Goal: Task Accomplishment & Management: Manage account settings

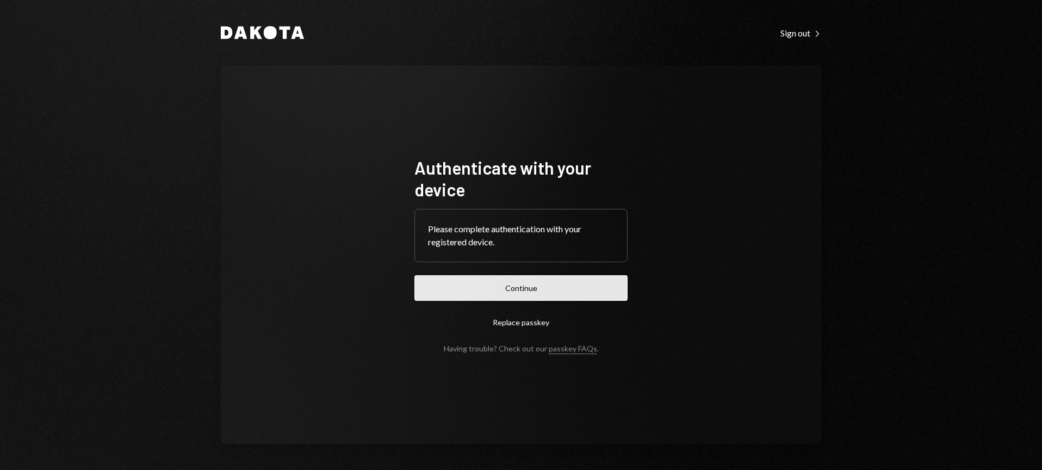
click at [547, 289] on button "Continue" at bounding box center [520, 288] width 213 height 26
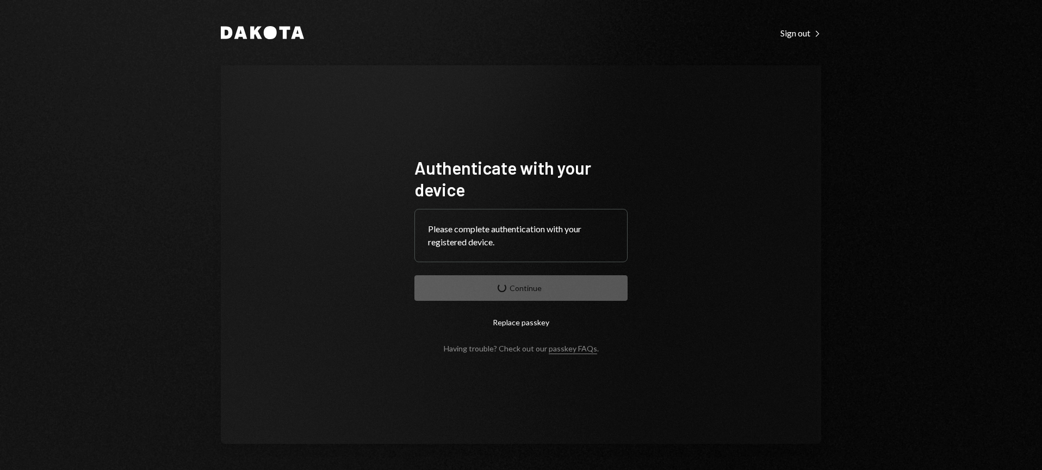
click at [543, 322] on button "Replace passkey" at bounding box center [520, 322] width 213 height 26
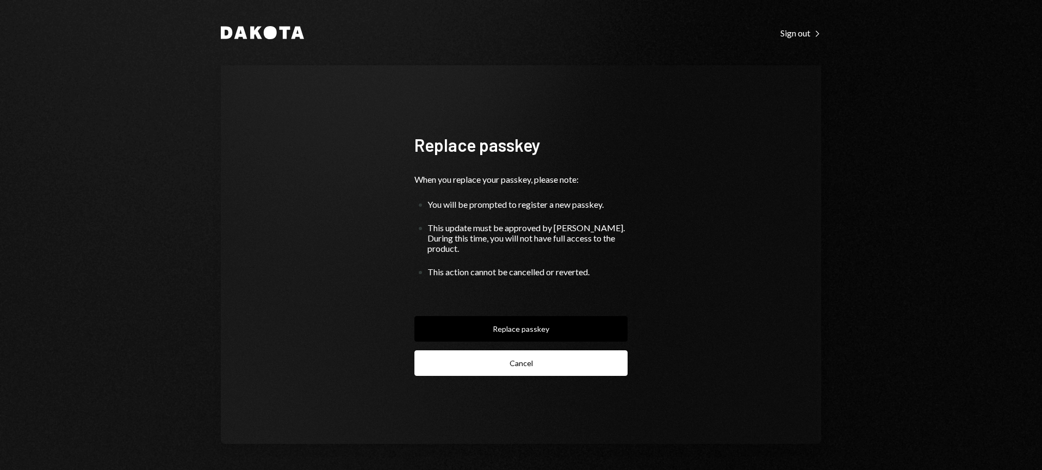
click at [535, 352] on button "Cancel" at bounding box center [520, 363] width 213 height 26
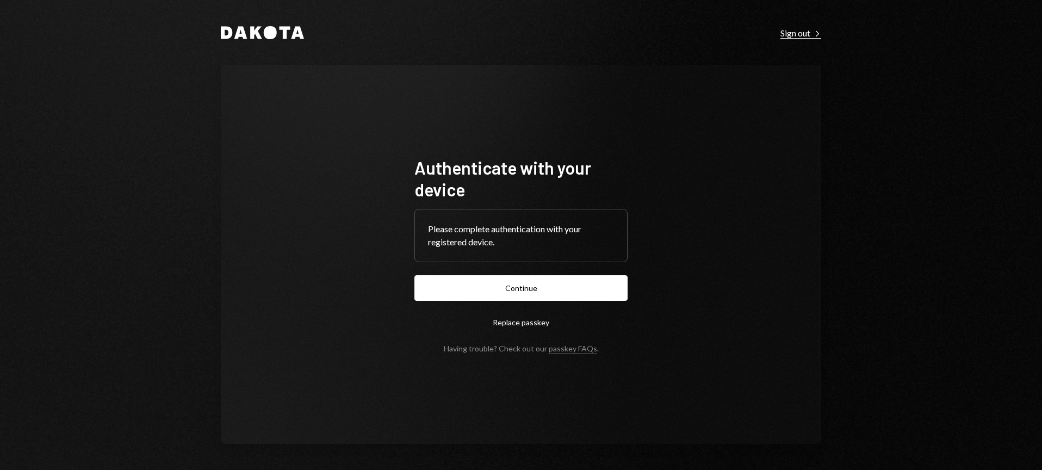
click at [798, 32] on div "Sign out Right Caret" at bounding box center [800, 33] width 41 height 11
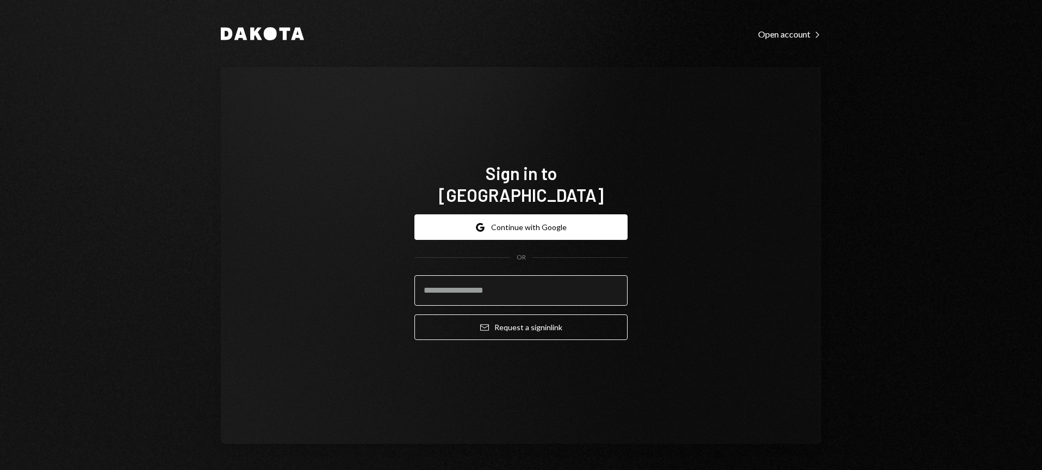
click at [564, 288] on input "email" at bounding box center [520, 290] width 213 height 30
click at [0, 469] on com-1password-button at bounding box center [0, 470] width 0 height 0
type input "**********"
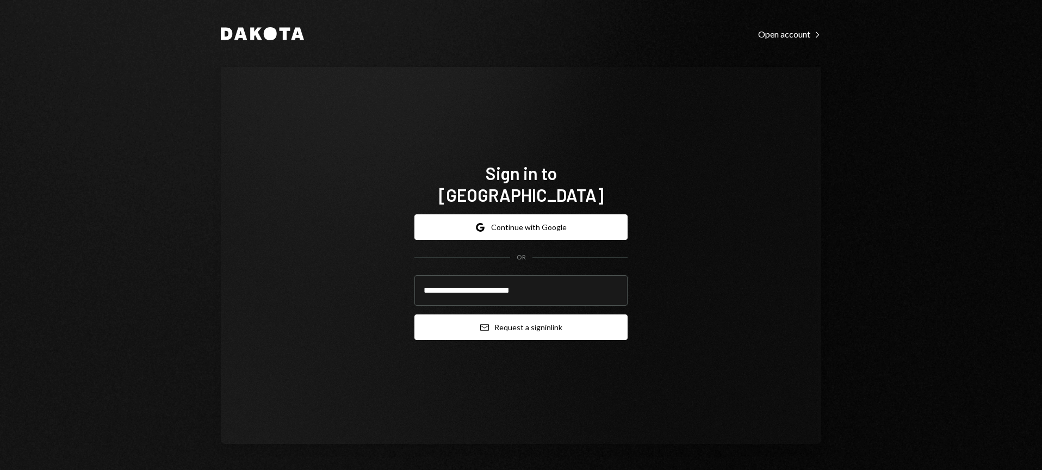
click at [526, 318] on button "Email Request a sign in link" at bounding box center [520, 327] width 213 height 26
